Goal: Task Accomplishment & Management: Use online tool/utility

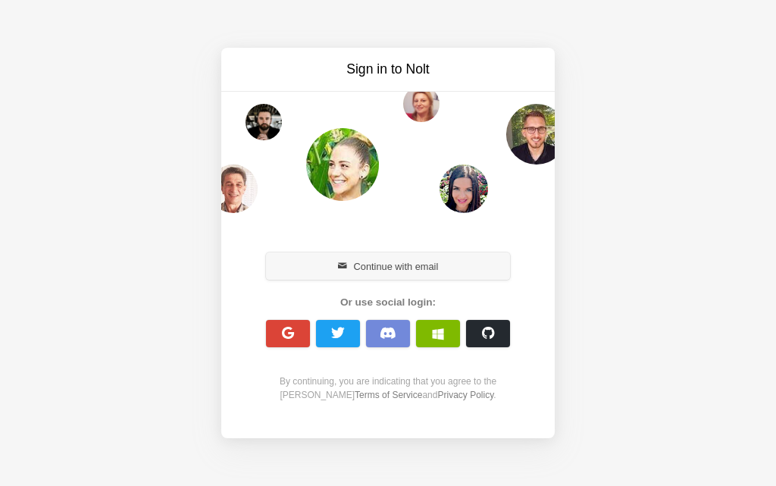
click at [358, 266] on button "Continue with email" at bounding box center [388, 265] width 244 height 27
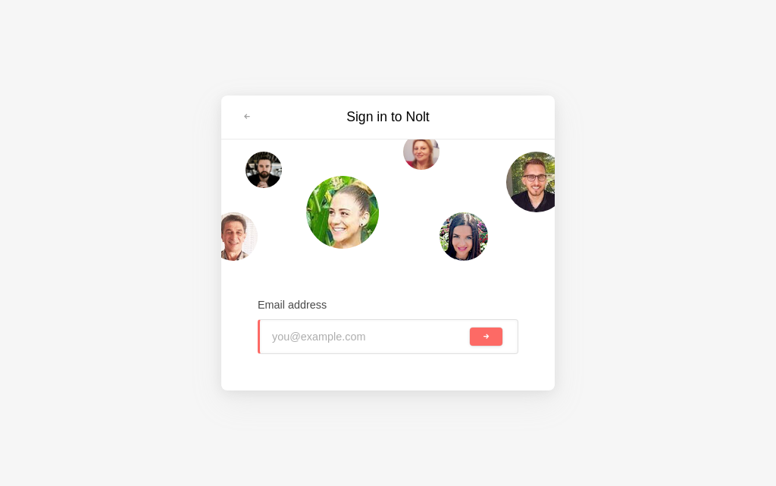
type input "[EMAIL_ADDRESS][DOMAIN_NAME]"
click at [487, 342] on button "submit" at bounding box center [486, 336] width 33 height 18
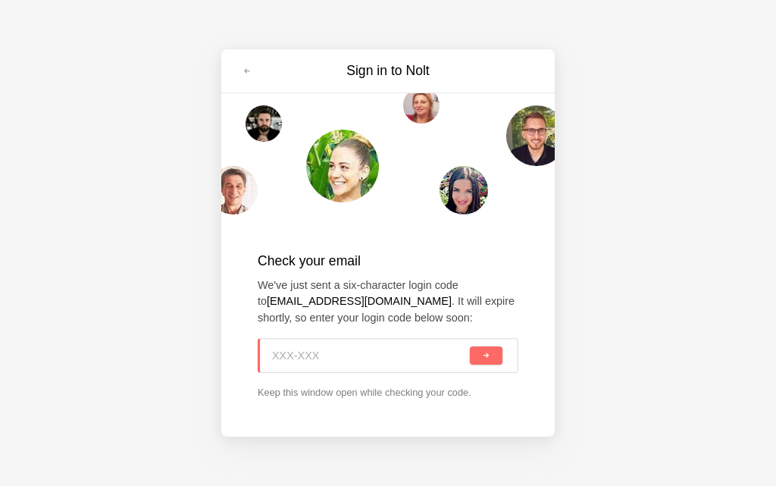
paste input "085-6GB"
click at [492, 359] on button "submit" at bounding box center [486, 355] width 33 height 18
type input "085-6GB"
click at [492, 359] on div "085-6GB" at bounding box center [388, 355] width 261 height 35
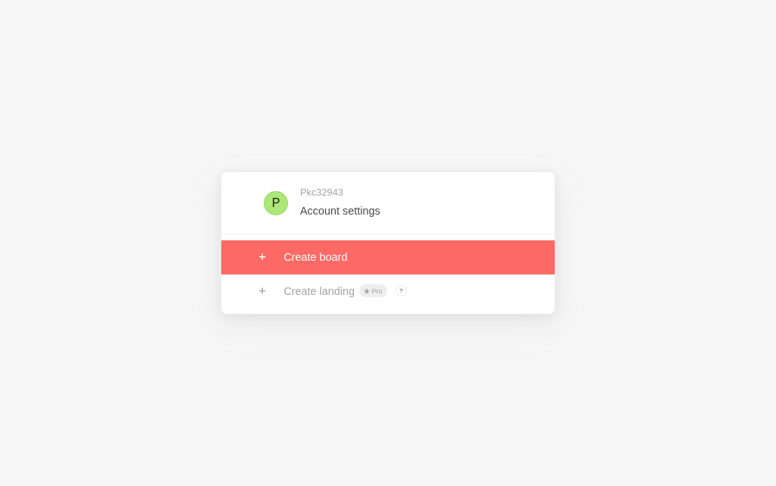
click at [332, 263] on link at bounding box center [387, 256] width 333 height 33
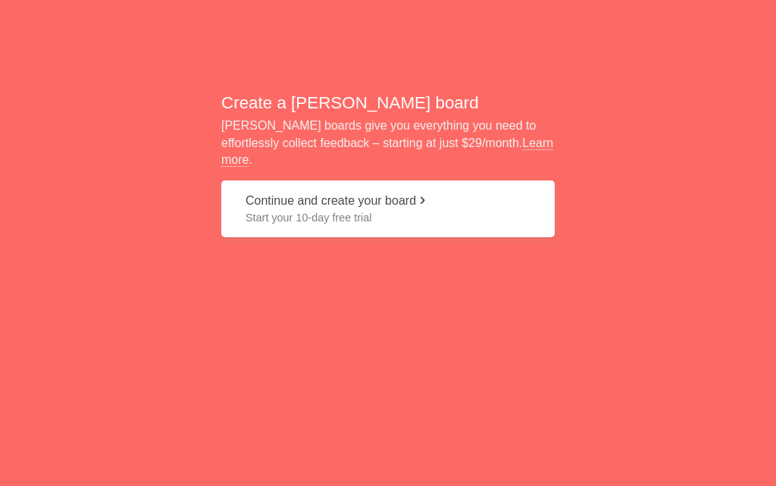
click at [330, 210] on span "Start your 10-day free trial" at bounding box center [388, 217] width 285 height 15
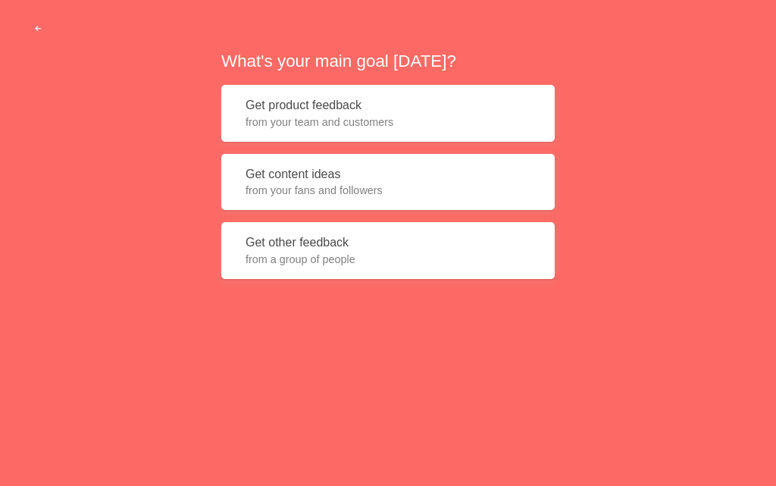
click at [324, 183] on span "from your fans and followers" at bounding box center [388, 190] width 285 height 15
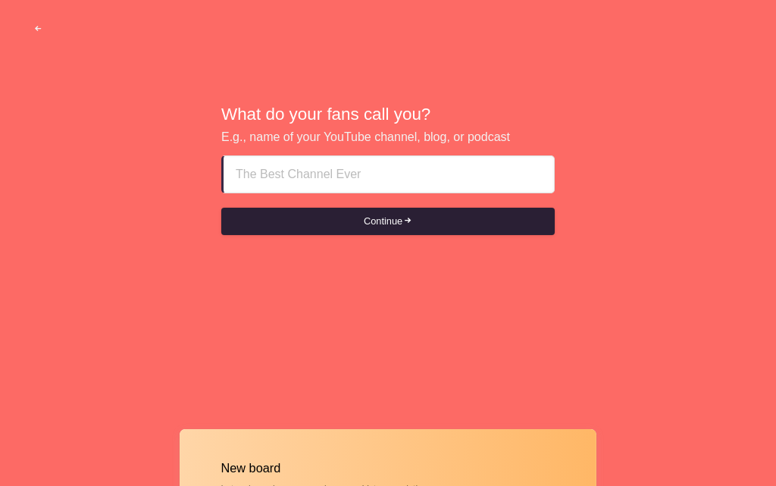
type input "Indian Escorts Al ain ✄✄+971569636398✄✄✄✄"
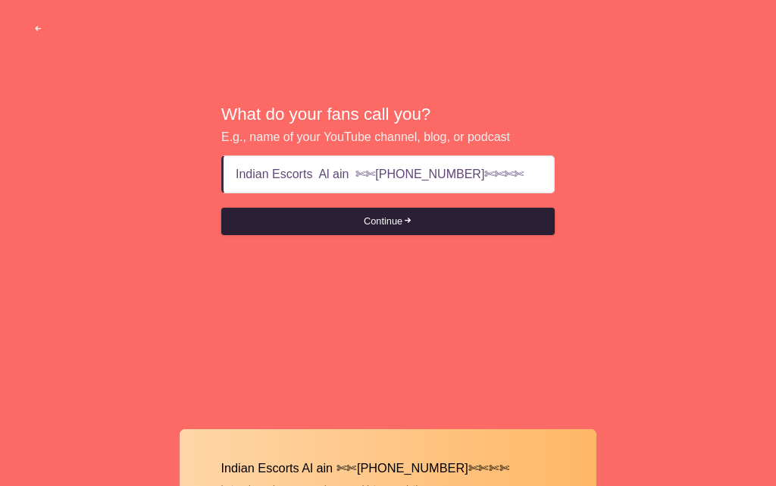
click at [398, 227] on button "Continue" at bounding box center [387, 221] width 333 height 27
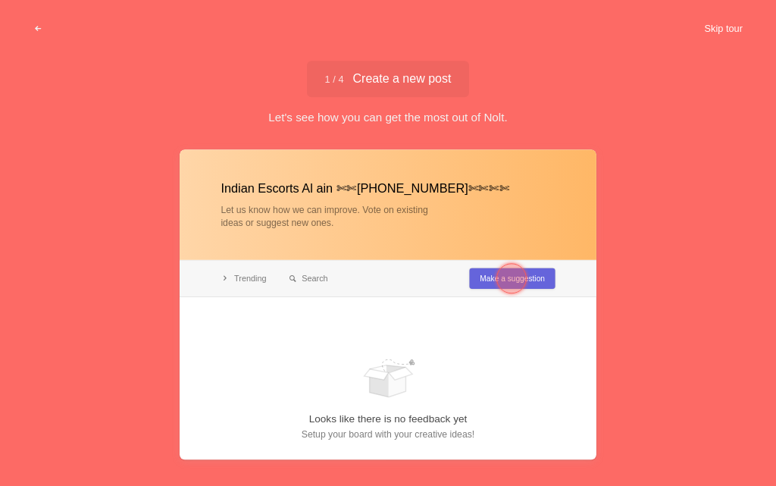
click at [713, 29] on button "Skip tour" at bounding box center [723, 28] width 75 height 27
